Goal: Information Seeking & Learning: Learn about a topic

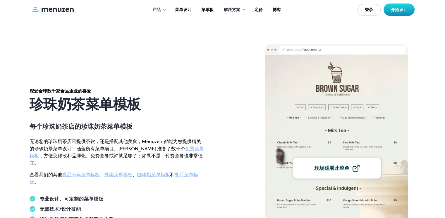
click at [424, 74] on div "现场观看此菜单 设计用于 桌面 药片 移动的" at bounding box center [349, 168] width 168 height 249
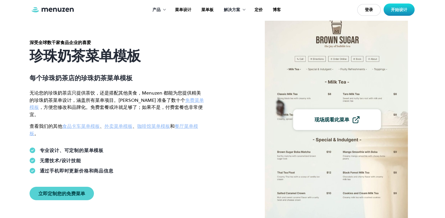
scroll to position [58, 0]
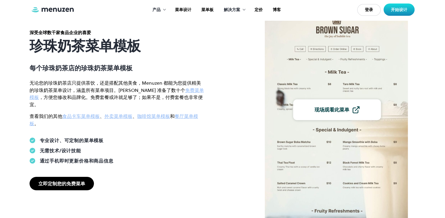
click at [54, 183] on font "立即定制您的免费菜单" at bounding box center [61, 184] width 47 height 6
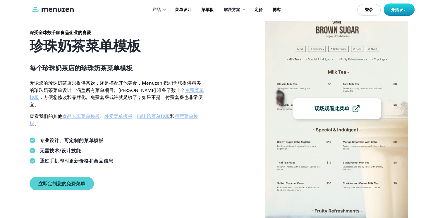
click at [332, 110] on font "现场观看此菜单" at bounding box center [331, 108] width 35 height 7
click at [233, 71] on div "深受全球数千家食品企业的喜爱 珍珠奶茶菜单模板 每个珍珠奶茶店的珍珠奶茶菜单模板 无论您的珍珠奶茶店只提供茶饮，还是搭配其他美食，Menuzen 都能为您提供…" at bounding box center [222, 109] width 421 height 249
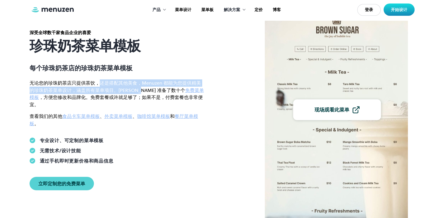
drag, startPoint x: 98, startPoint y: 89, endPoint x: 144, endPoint y: 94, distance: 46.5
click at [140, 94] on font "无论您的珍珠奶茶店只提供茶饮，还是搭配其他美食，Menuzen 都能为您提供精美的珍珠奶茶菜单设计，涵盖所有菜单项目。Menuzen 准备了数十个" at bounding box center [115, 87] width 171 height 14
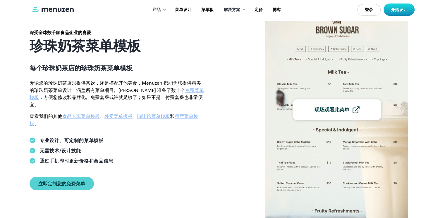
click at [101, 98] on font "，方便您修改和品牌化。免费套餐或许就足够了；如果不是，付费套餐也非常便宜。" at bounding box center [116, 101] width 173 height 14
drag, startPoint x: 78, startPoint y: 92, endPoint x: 123, endPoint y: 94, distance: 44.3
click at [123, 94] on font "无论您的珍珠奶茶店只提供茶饮，还是搭配其他美食，Menuzen 都能为您提供精美的珍珠奶茶菜单设计，涵盖所有菜单项目。Menuzen 准备了数十个" at bounding box center [115, 87] width 171 height 14
drag, startPoint x: 93, startPoint y: 103, endPoint x: 89, endPoint y: 102, distance: 3.9
click at [93, 103] on font "，方便您修改和品牌化。免费套餐或许就足够了；如果不是，付费套餐也非常便宜。" at bounding box center [116, 101] width 173 height 14
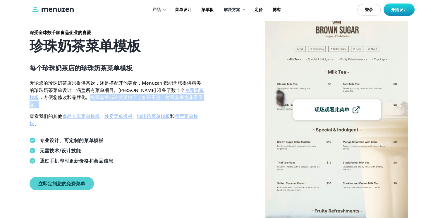
drag, startPoint x: 77, startPoint y: 99, endPoint x: 205, endPoint y: 103, distance: 128.8
click at [205, 103] on p "无论您的珍珠奶茶店只提供茶饮，还是搭配其他美食，Menuzen 都能为您提供精美的珍珠奶茶菜单设计，涵盖所有菜单项目。Menuzen 准备了数十个 免费菜单模…" at bounding box center [117, 94] width 175 height 29
click at [215, 103] on div "深受全球数千家食品企业的喜爱 珍珠奶茶菜单模板 每个珍珠奶茶店的珍珠奶茶菜单模板 无论您的珍珠奶茶店只提供茶饮，还是搭配其他美食，Menuzen 都能为您提供…" at bounding box center [117, 110] width 211 height 161
click at [176, 93] on font "免费菜单模板" at bounding box center [117, 94] width 174 height 14
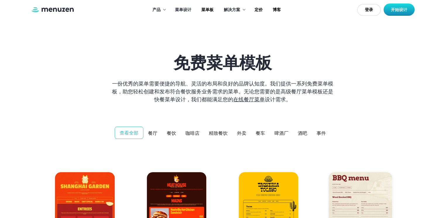
click at [296, 87] on font "一份优秀的菜单需要便捷的导航、灵活的布局和良好的品牌认知度。我们提供一系列免费菜单模板，助您轻松创建和发布符合餐饮服务业务需求的菜单。无论您需要的是高级餐厅菜…" at bounding box center [222, 91] width 221 height 23
click at [191, 132] on font "咖啡店" at bounding box center [192, 133] width 14 height 6
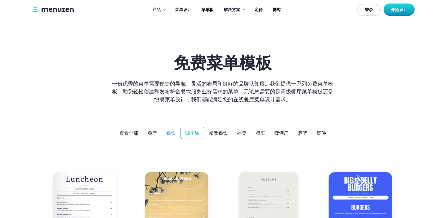
click at [168, 135] on font "餐饮" at bounding box center [170, 133] width 9 height 6
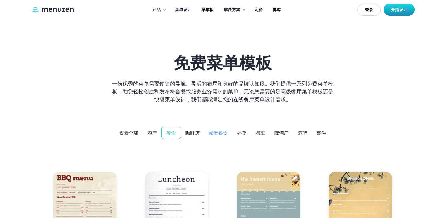
click at [222, 132] on font "精致餐饮" at bounding box center [218, 133] width 19 height 6
